Goal: Task Accomplishment & Management: Use online tool/utility

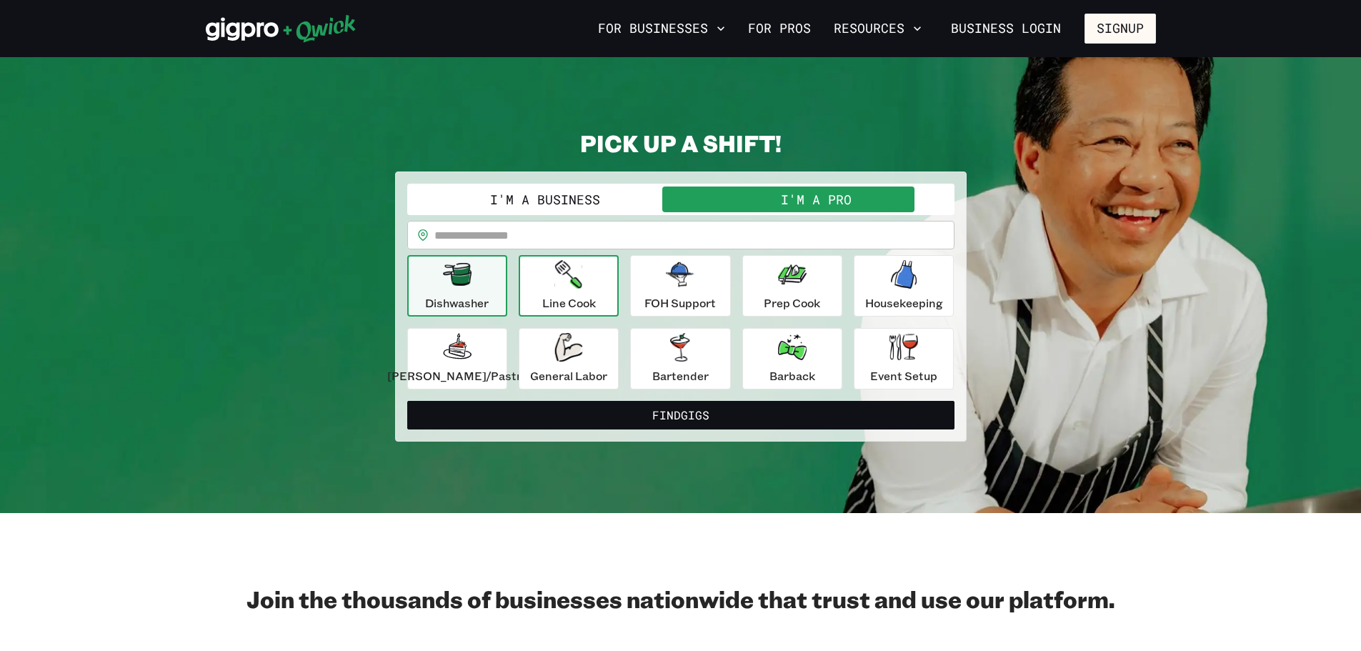
click at [592, 299] on p "Line Cook" at bounding box center [569, 302] width 54 height 17
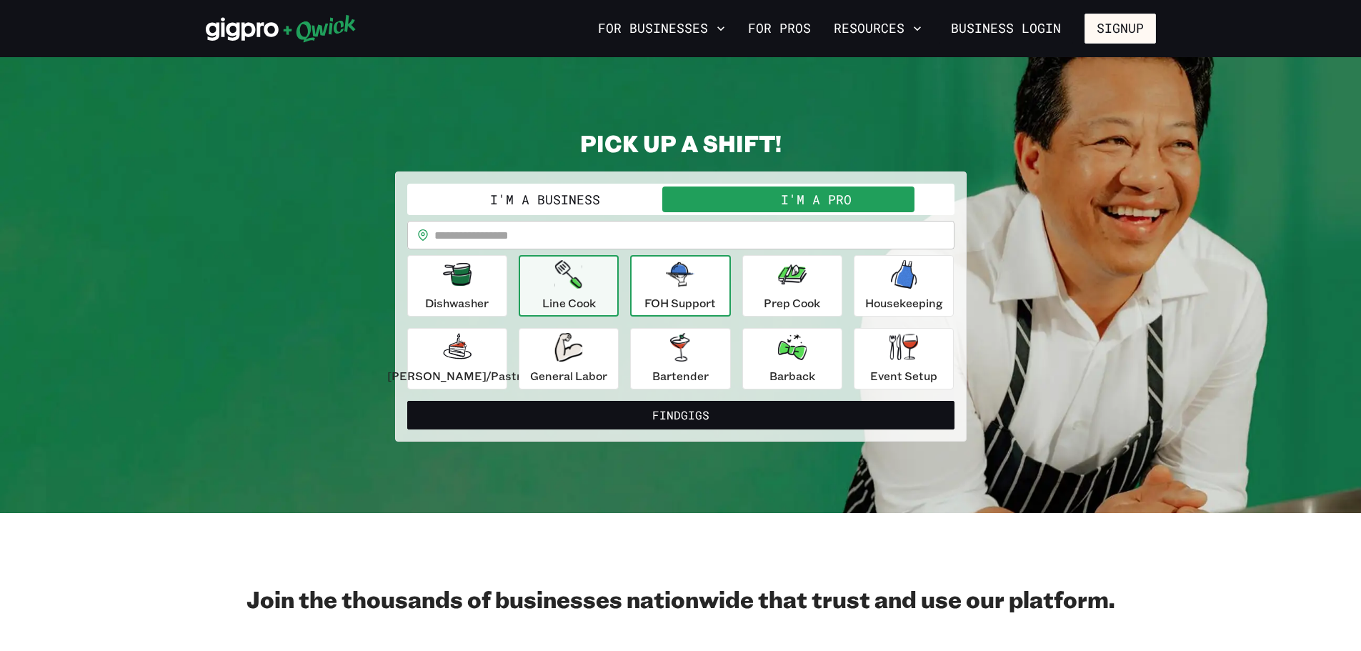
click at [678, 306] on p "FOH Support" at bounding box center [680, 302] width 71 height 17
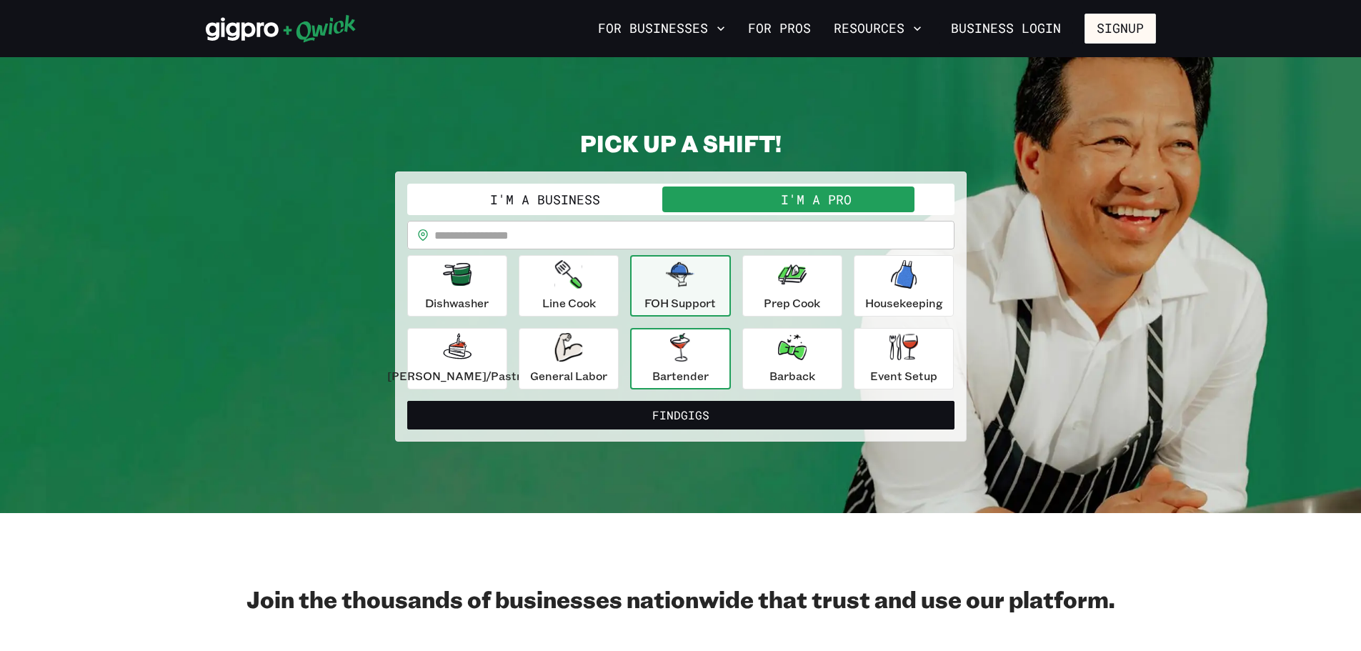
click at [715, 374] on button "Bartender" at bounding box center [680, 358] width 100 height 61
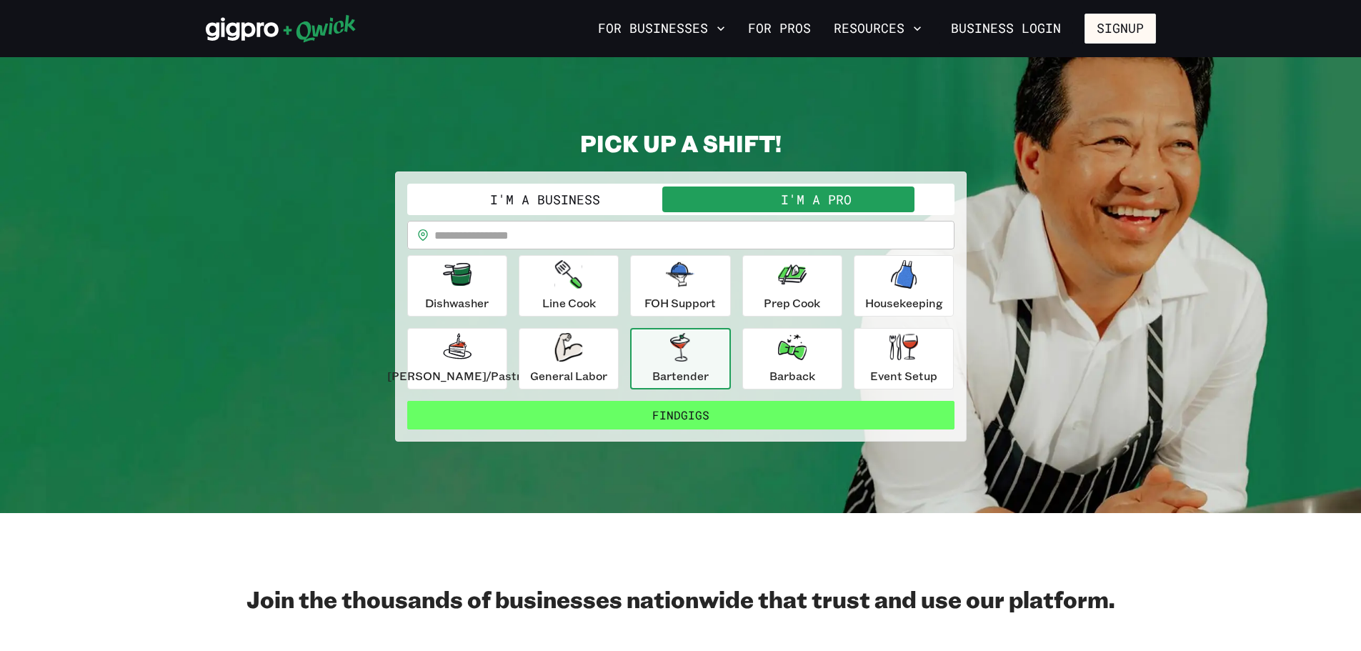
click at [726, 415] on button "Find Gigs" at bounding box center [680, 415] width 547 height 29
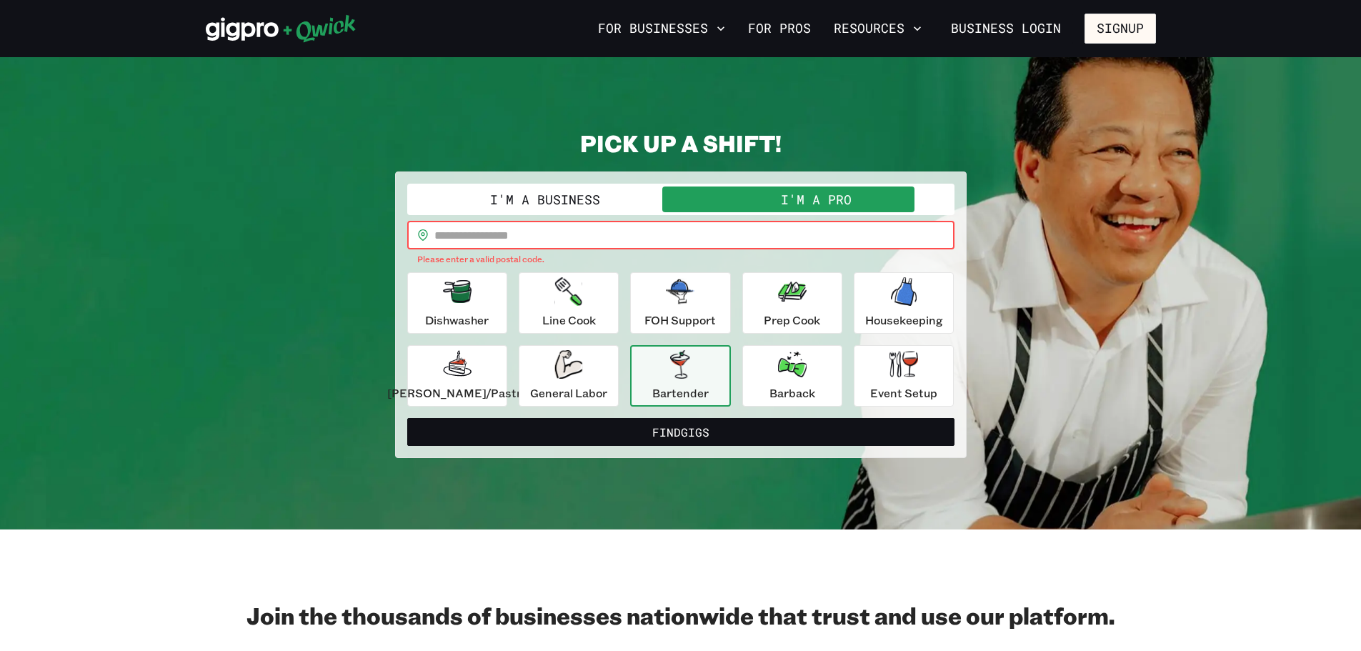
click at [648, 241] on input "text" at bounding box center [694, 235] width 520 height 29
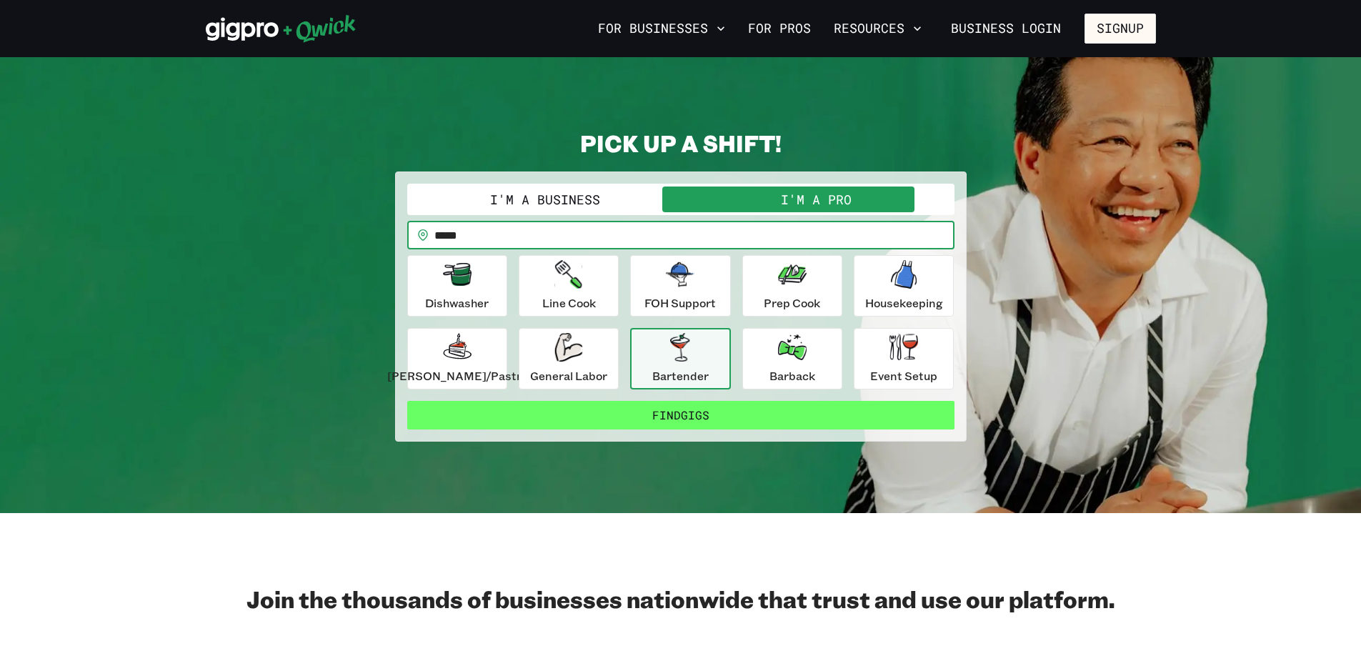
type input "*****"
click at [753, 425] on button "Find Gigs" at bounding box center [680, 415] width 547 height 29
